Goal: Feedback & Contribution: Submit feedback/report problem

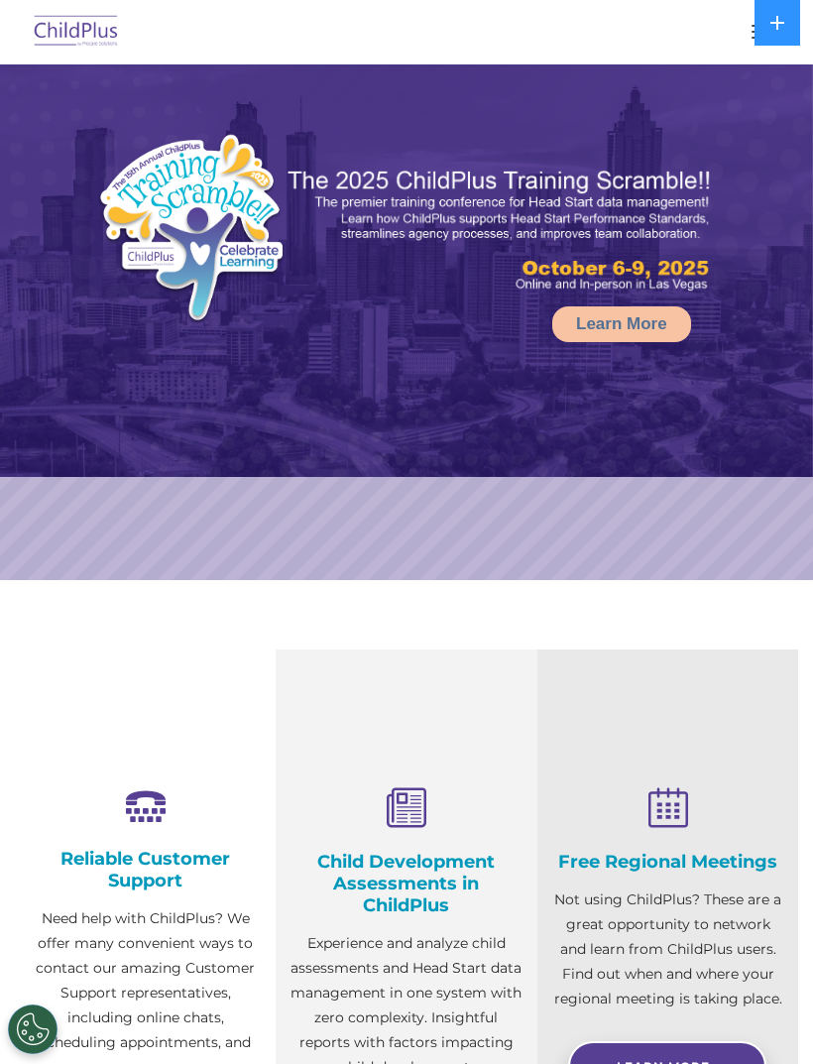
select select "MEDIUM"
click at [744, 41] on button "button" at bounding box center [763, 32] width 42 height 32
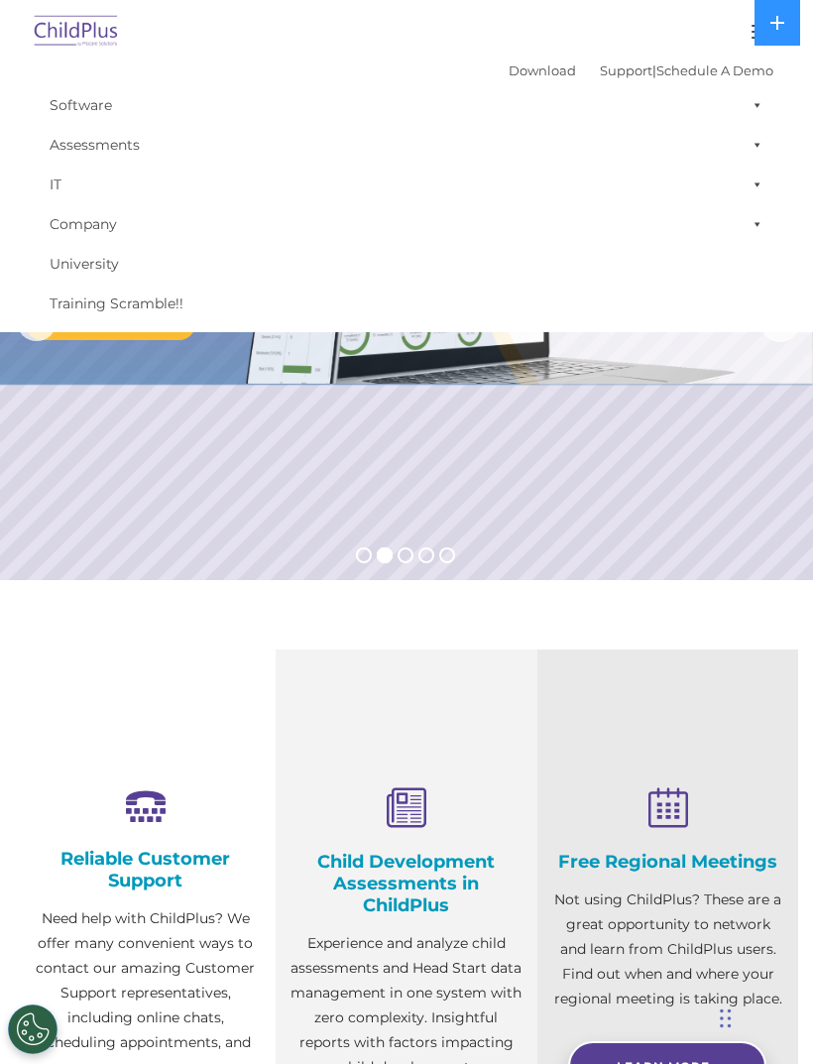
click at [771, 31] on button at bounding box center [778, 23] width 46 height 46
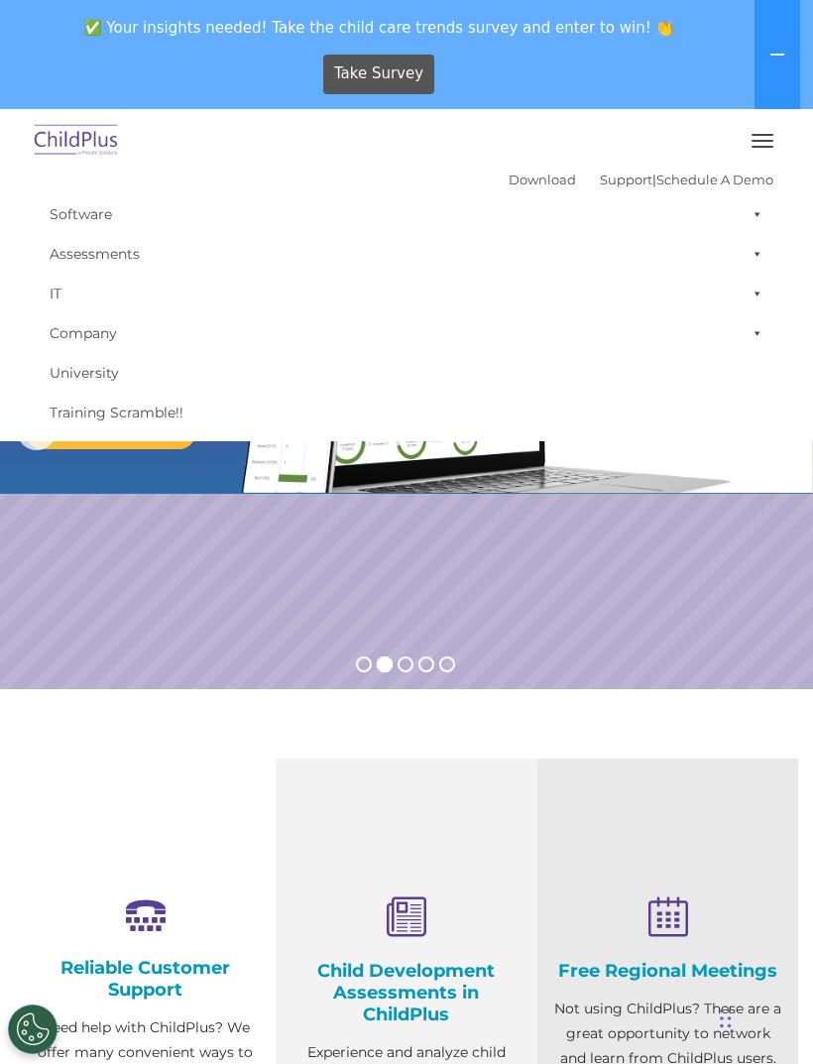
click at [716, 97] on div "Take Survey" at bounding box center [379, 74] width 743 height 55
click at [761, 142] on button "button" at bounding box center [763, 141] width 42 height 32
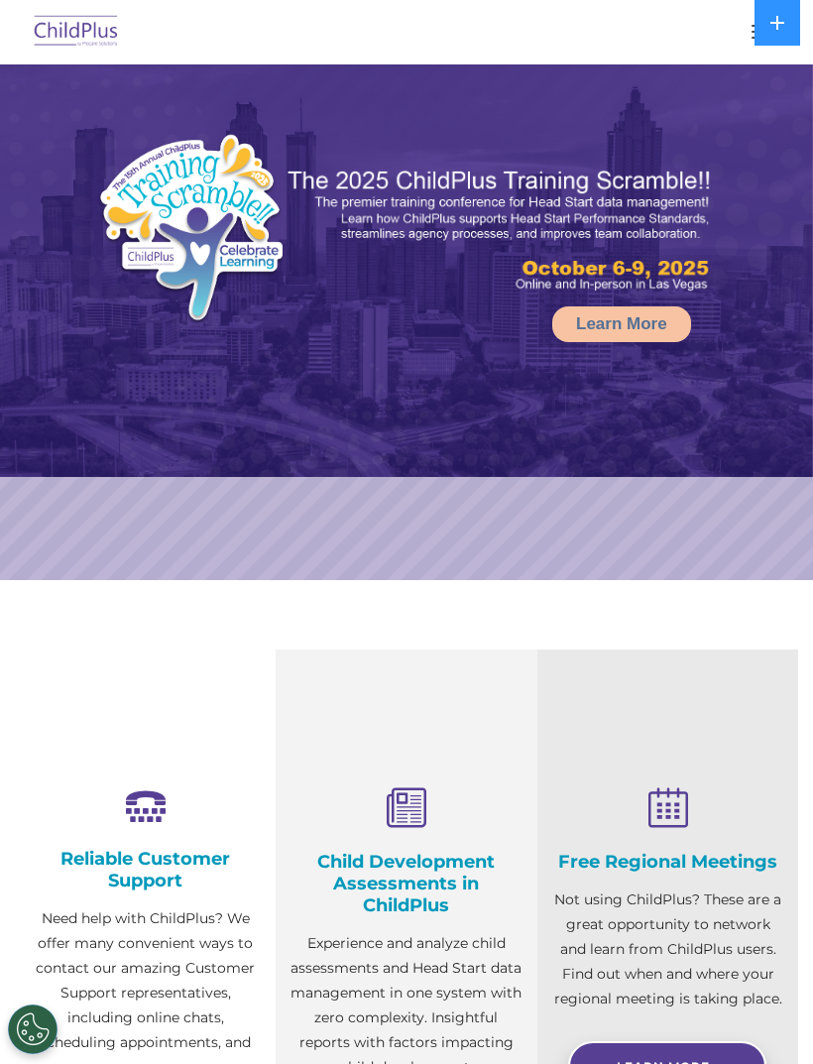
select select "MEDIUM"
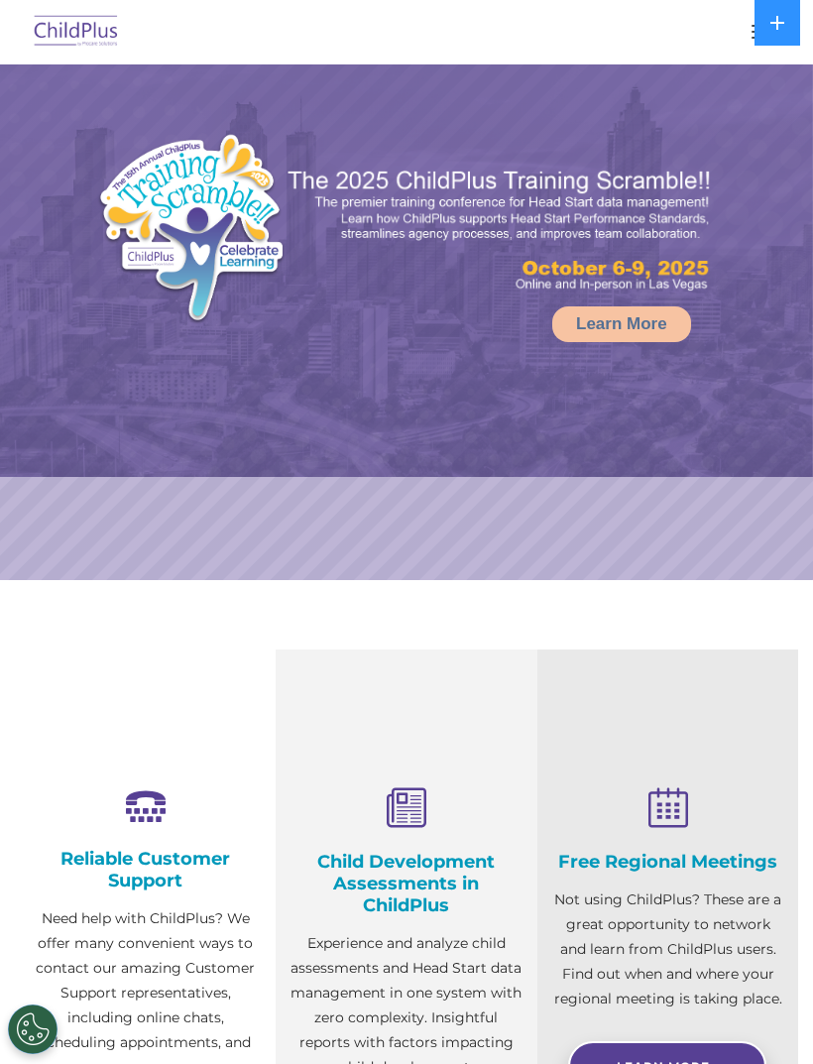
select select "MEDIUM"
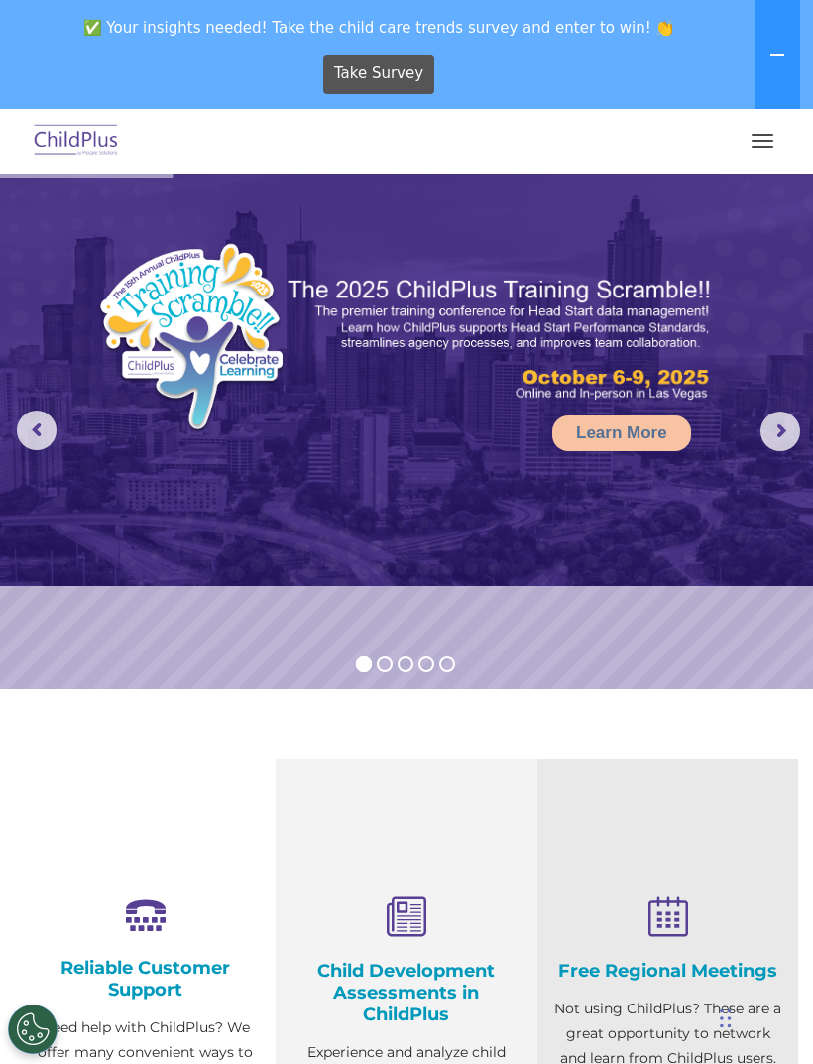
click at [764, 146] on span "button" at bounding box center [763, 147] width 22 height 2
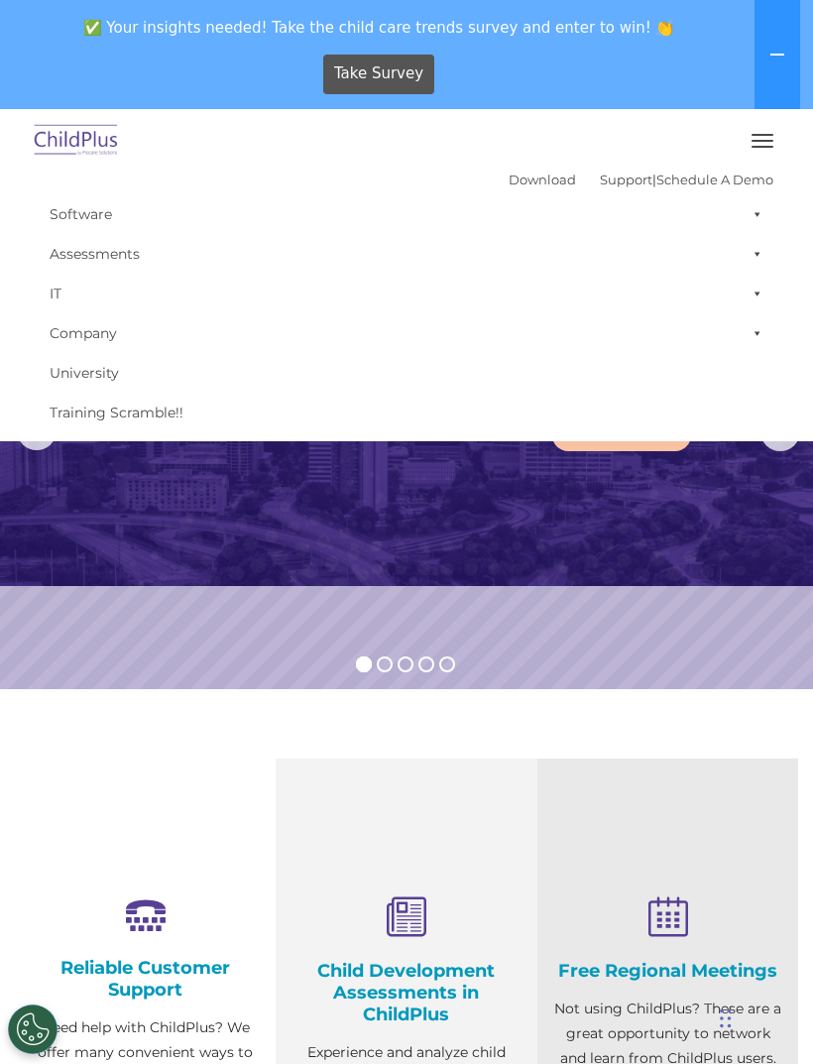
click at [762, 216] on span at bounding box center [754, 214] width 20 height 40
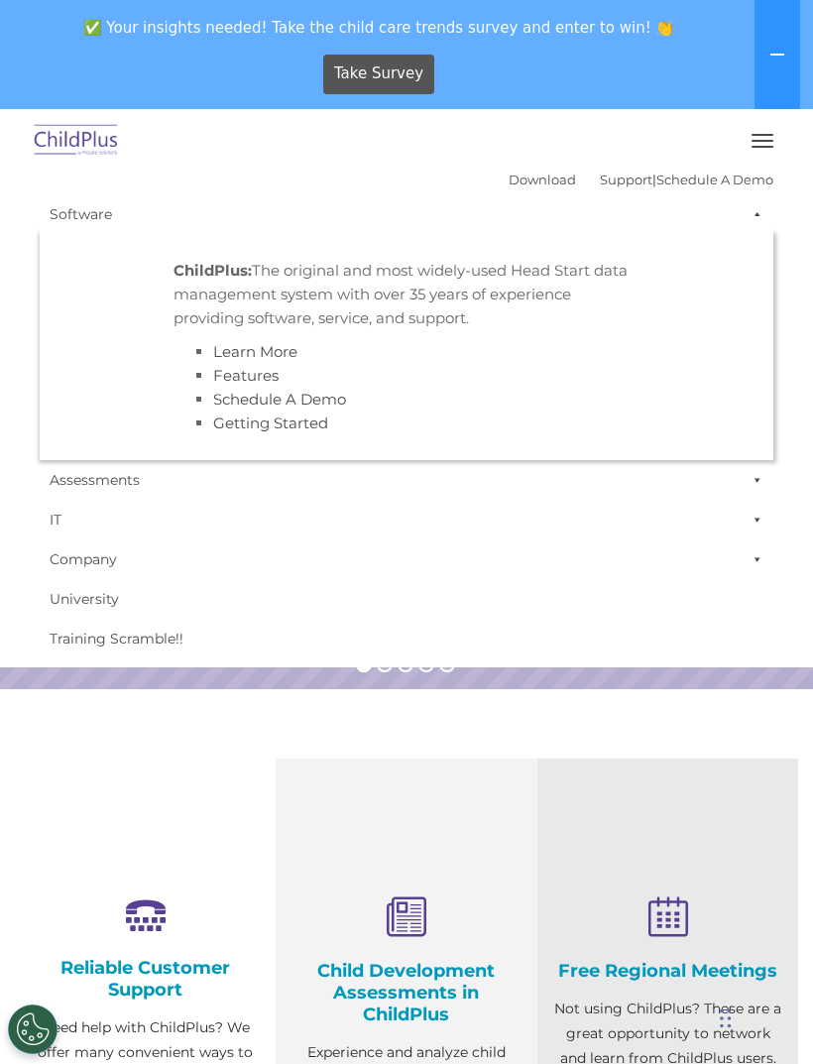
click at [762, 489] on span at bounding box center [754, 480] width 20 height 40
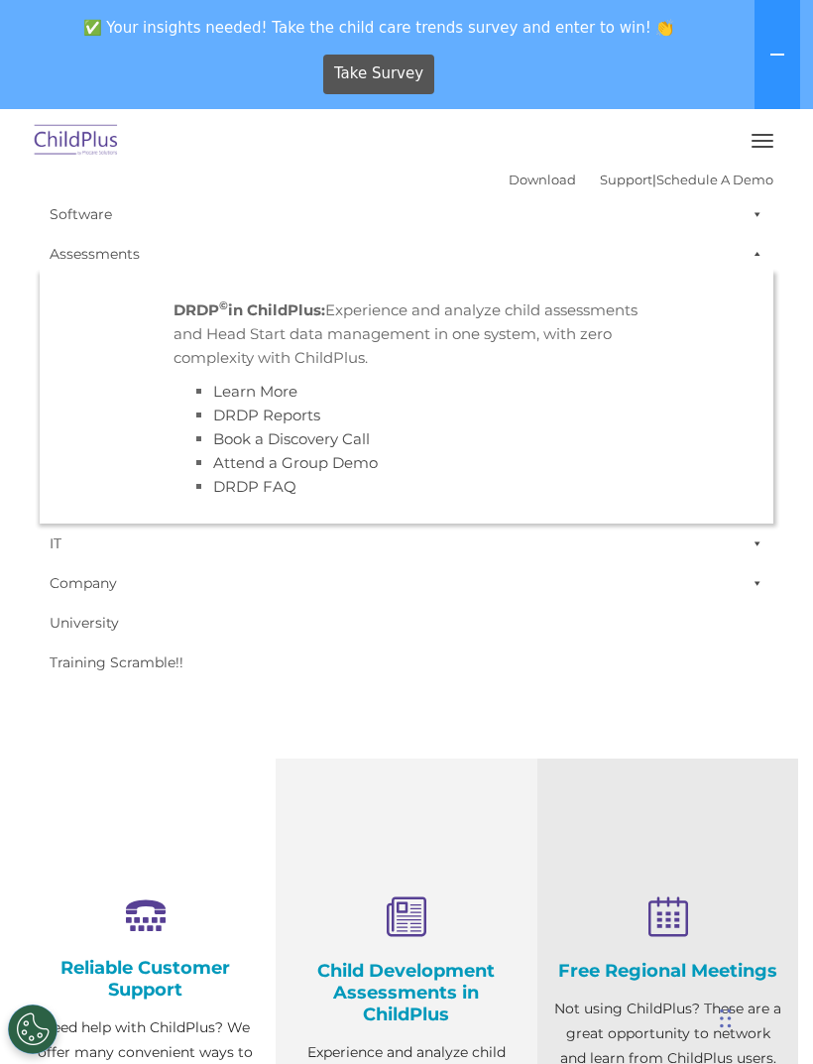
click at [762, 542] on span at bounding box center [754, 544] width 20 height 40
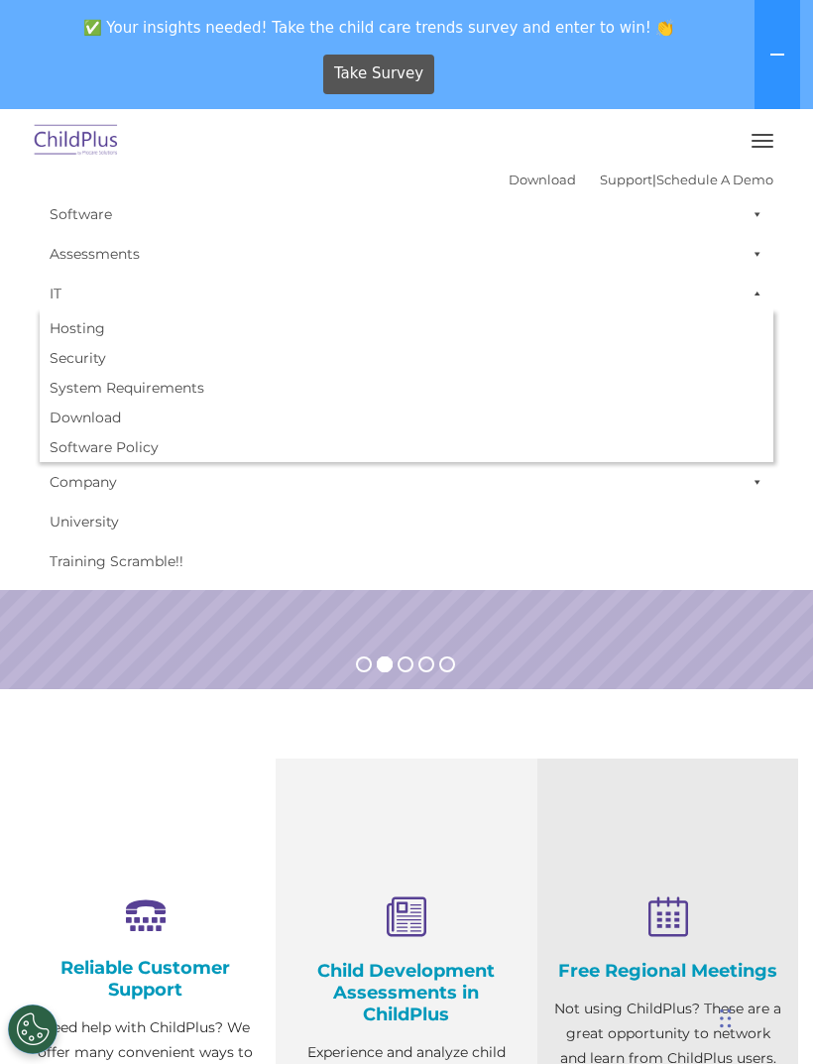
click at [760, 485] on span at bounding box center [754, 482] width 20 height 40
